Goal: Transaction & Acquisition: Purchase product/service

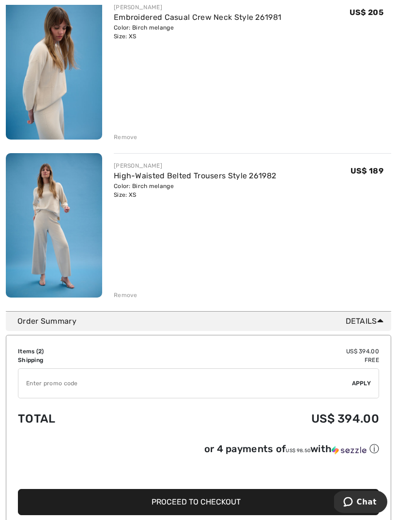
scroll to position [149, 0]
click at [64, 93] on img at bounding box center [54, 67] width 96 height 145
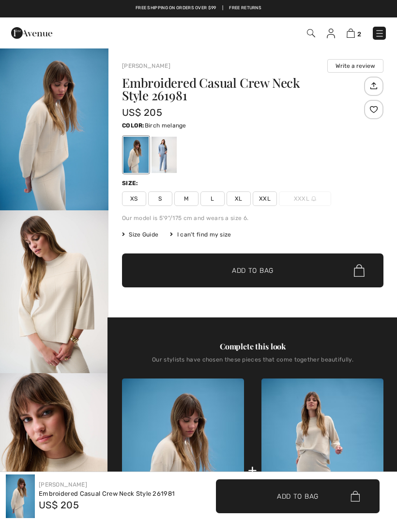
checkbox input "true"
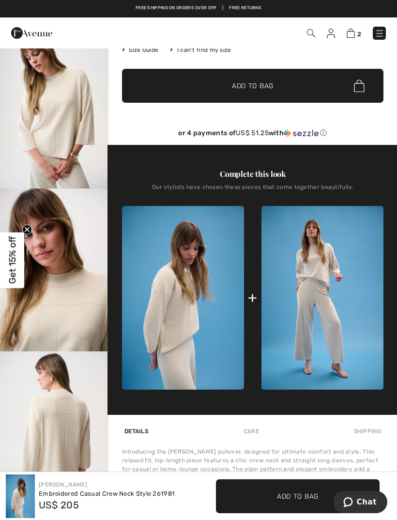
scroll to position [175, 0]
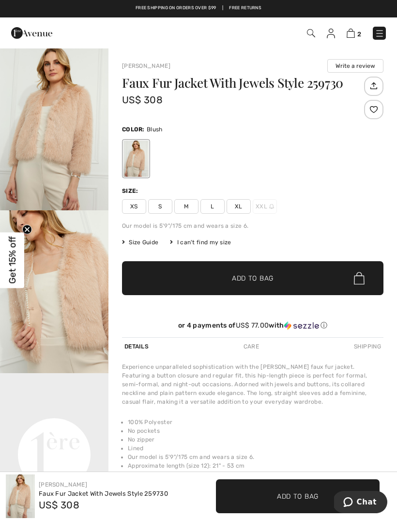
click at [137, 200] on span "XS" at bounding box center [134, 206] width 24 height 15
click at [310, 274] on span "✔ Added to Bag Add to Bag" at bounding box center [252, 278] width 261 height 34
